Goal: Check status: Check status

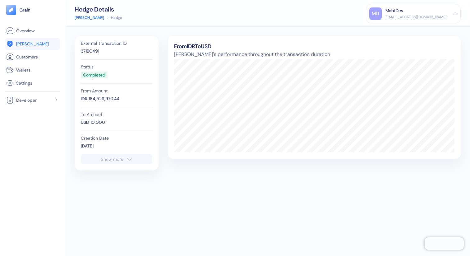
click at [109, 157] on div "Show more" at bounding box center [112, 159] width 22 height 4
click at [38, 32] on link "Overview" at bounding box center [32, 30] width 52 height 7
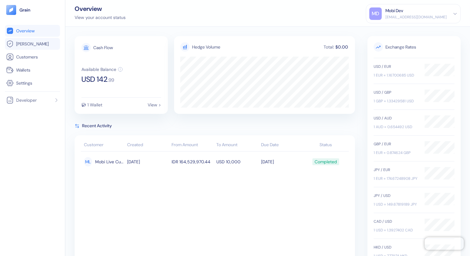
click at [31, 43] on span "[PERSON_NAME]" at bounding box center [32, 44] width 33 height 6
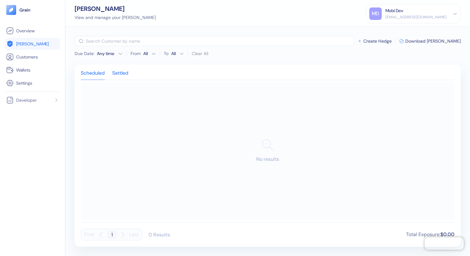
click at [120, 72] on div "Settled" at bounding box center [120, 75] width 16 height 9
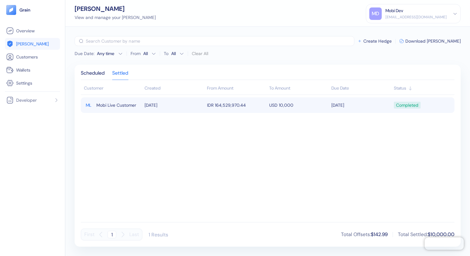
click at [299, 99] on td "USD 10,000" at bounding box center [298, 105] width 62 height 16
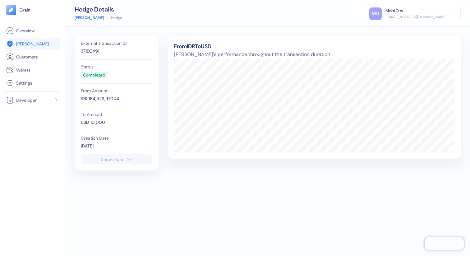
click at [140, 162] on button "Show more" at bounding box center [116, 159] width 71 height 10
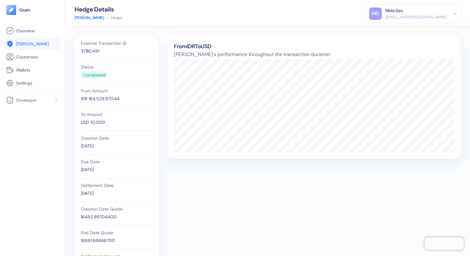
click at [447, 17] on div "MD [PERSON_NAME] [EMAIL_ADDRESS][DOMAIN_NAME]" at bounding box center [413, 13] width 88 height 12
click at [394, 30] on div "Sign Out" at bounding box center [385, 31] width 17 height 7
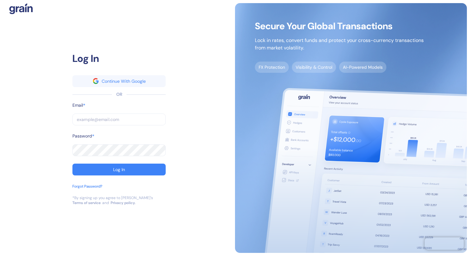
click at [104, 117] on input "text" at bounding box center [118, 119] width 93 height 12
type input "[EMAIL_ADDRESS][DOMAIN_NAME]"
